Goal: Use online tool/utility: Utilize a website feature to perform a specific function

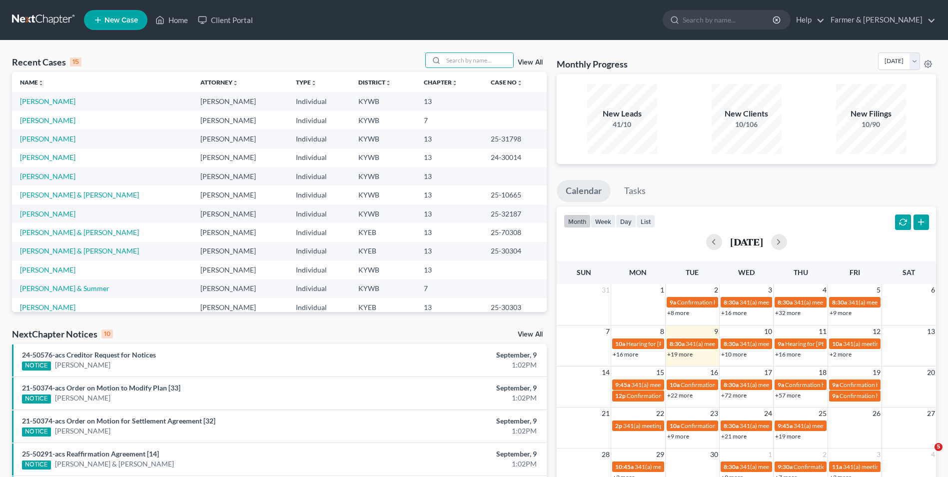
click at [462, 56] on input "search" at bounding box center [478, 60] width 70 height 14
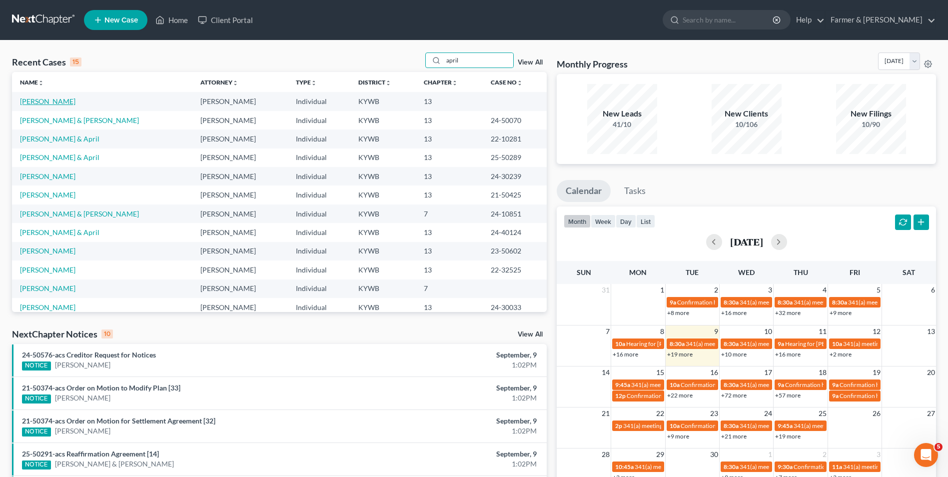
type input "april"
click at [38, 103] on link "[PERSON_NAME]" at bounding box center [47, 101] width 55 height 8
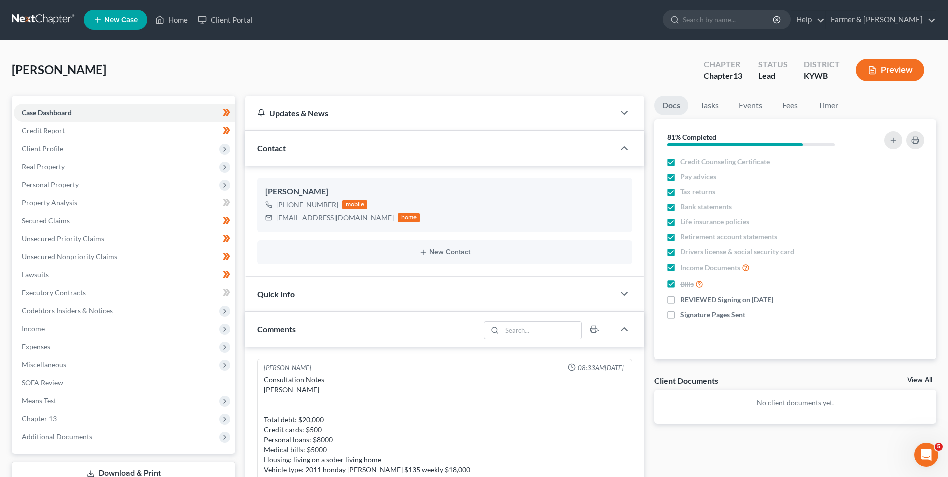
scroll to position [345, 0]
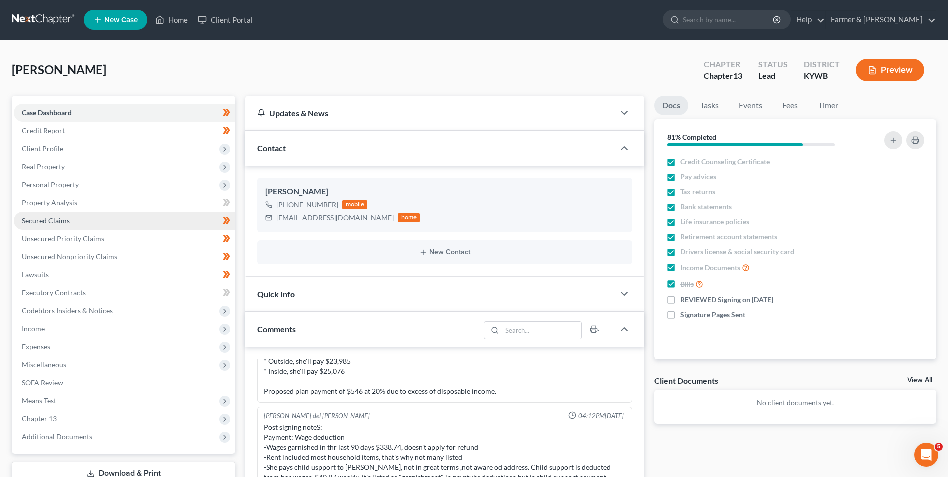
click at [47, 220] on span "Secured Claims" at bounding box center [46, 220] width 48 height 8
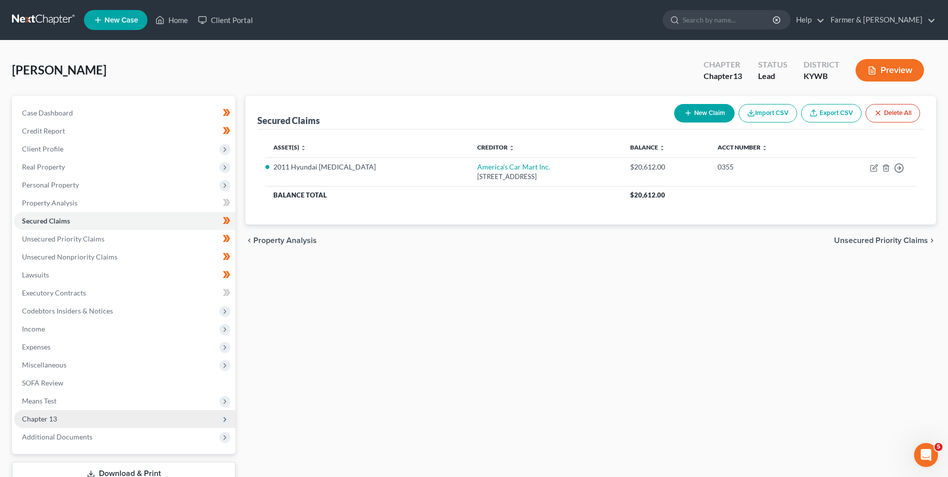
click at [31, 413] on span "Chapter 13" at bounding box center [124, 419] width 221 height 18
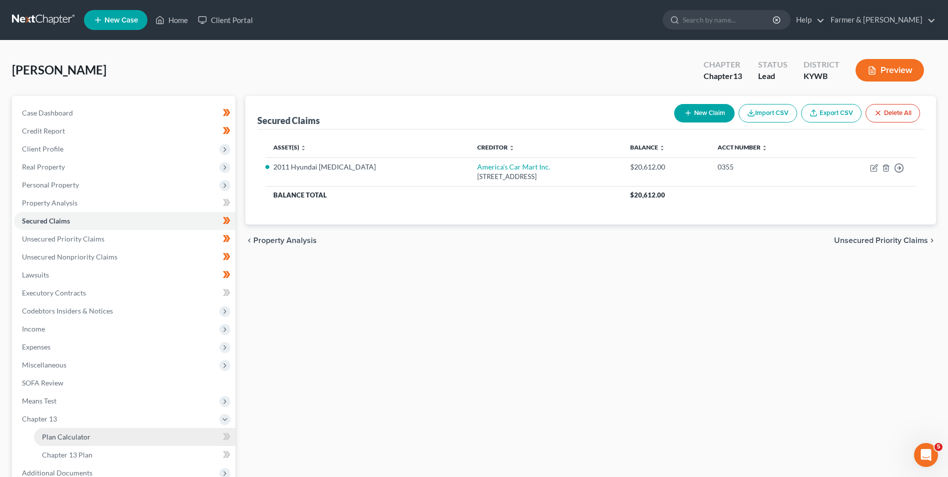
click at [71, 435] on span "Plan Calculator" at bounding box center [66, 436] width 48 height 8
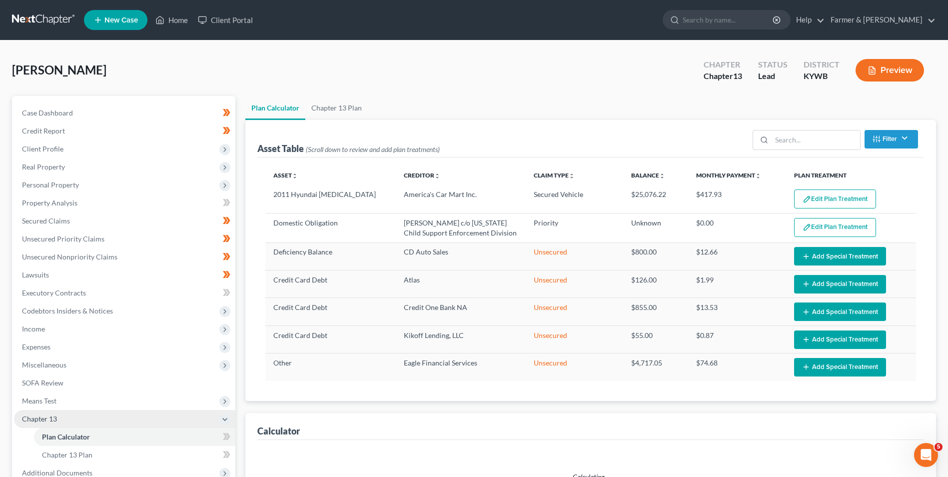
select select "59"
